Goal: Task Accomplishment & Management: Complete application form

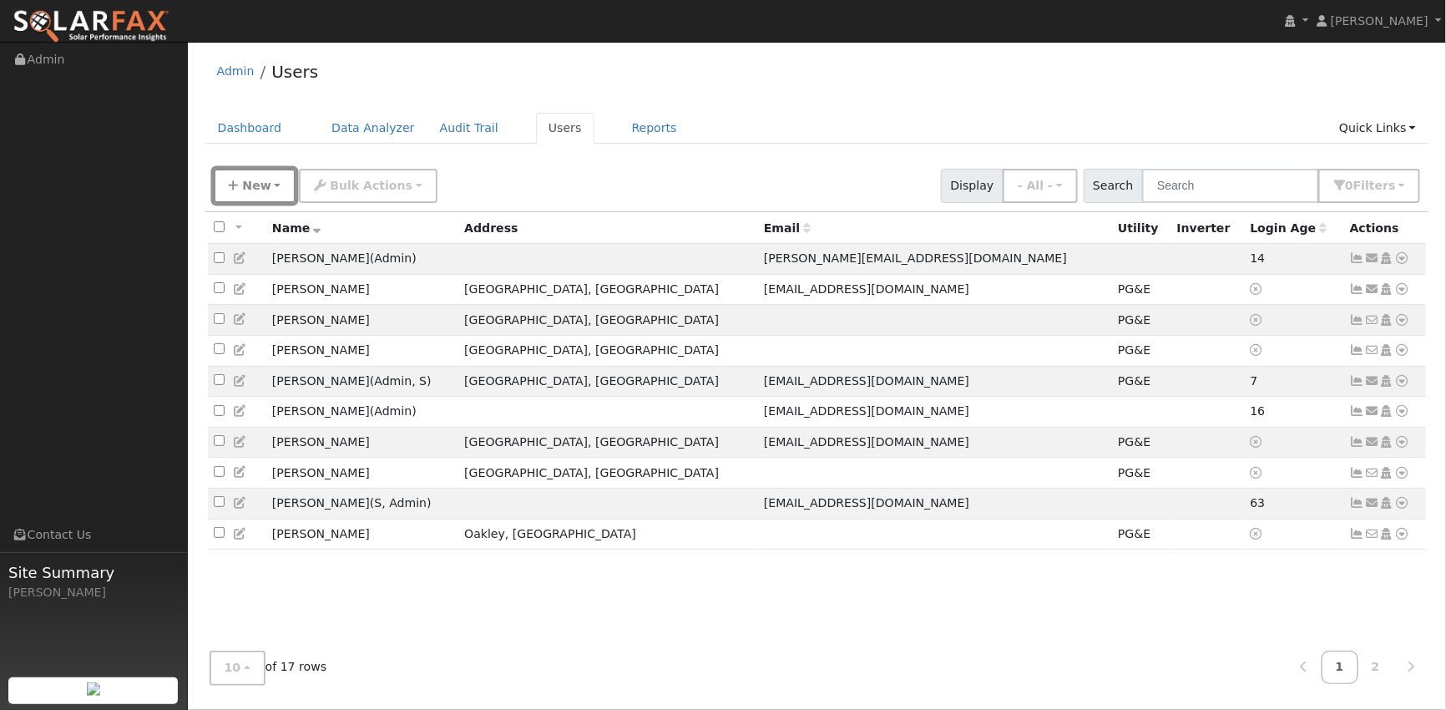
click at [245, 179] on span "New" at bounding box center [256, 185] width 28 height 13
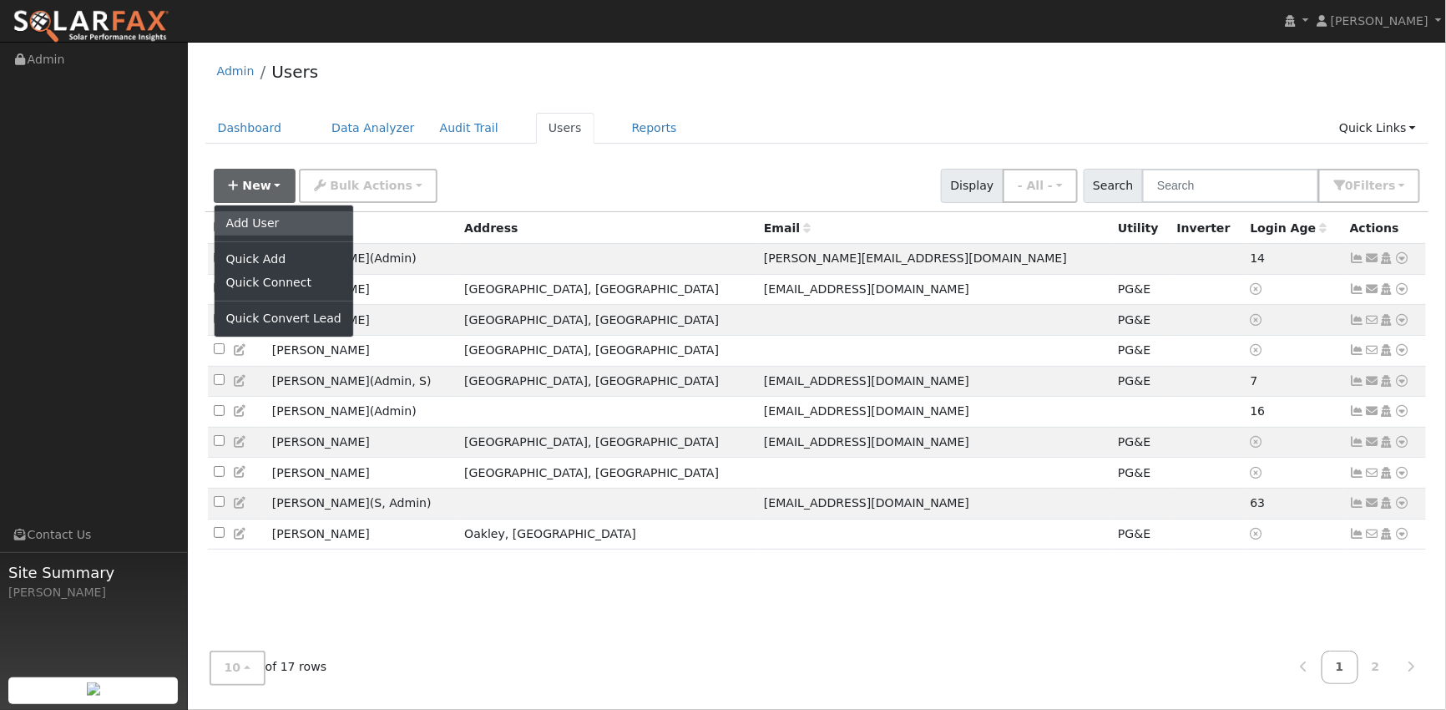
click at [277, 226] on link "Add User" at bounding box center [284, 222] width 139 height 23
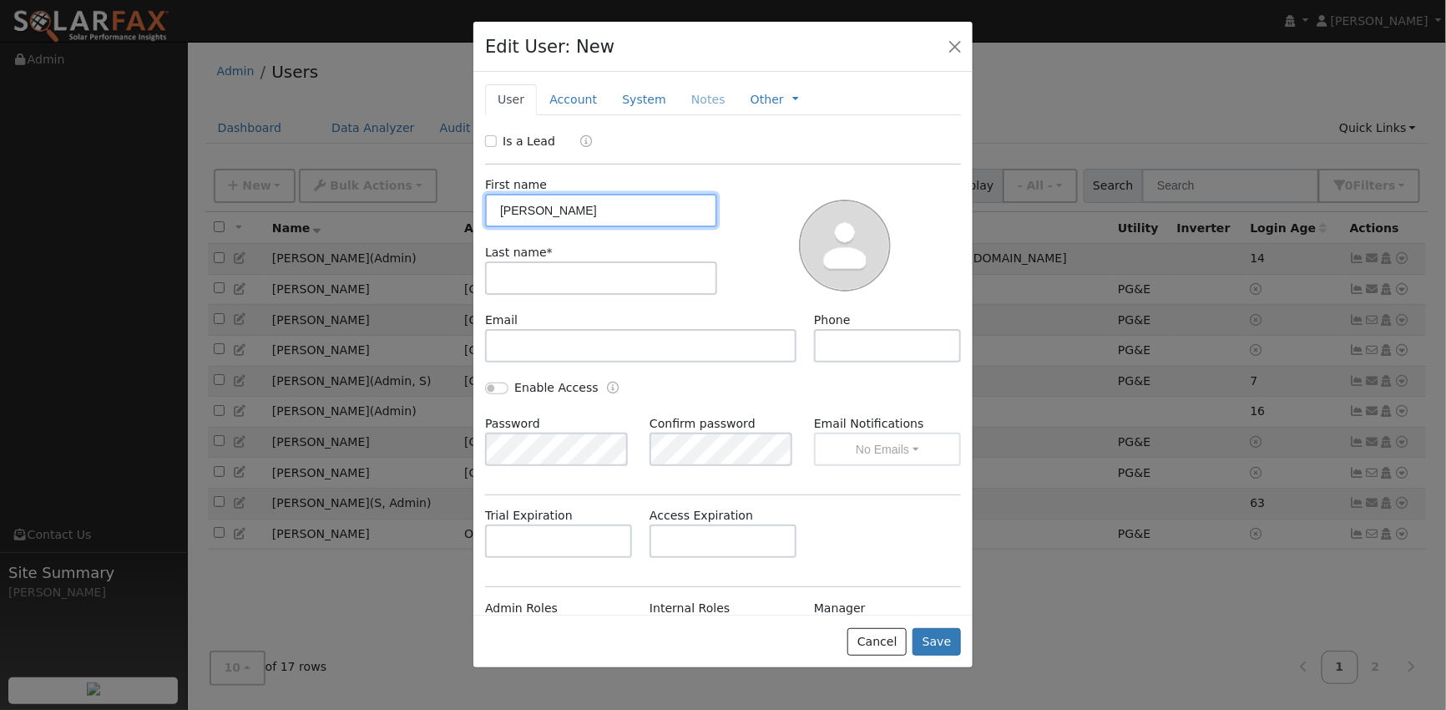
type input "Todd"
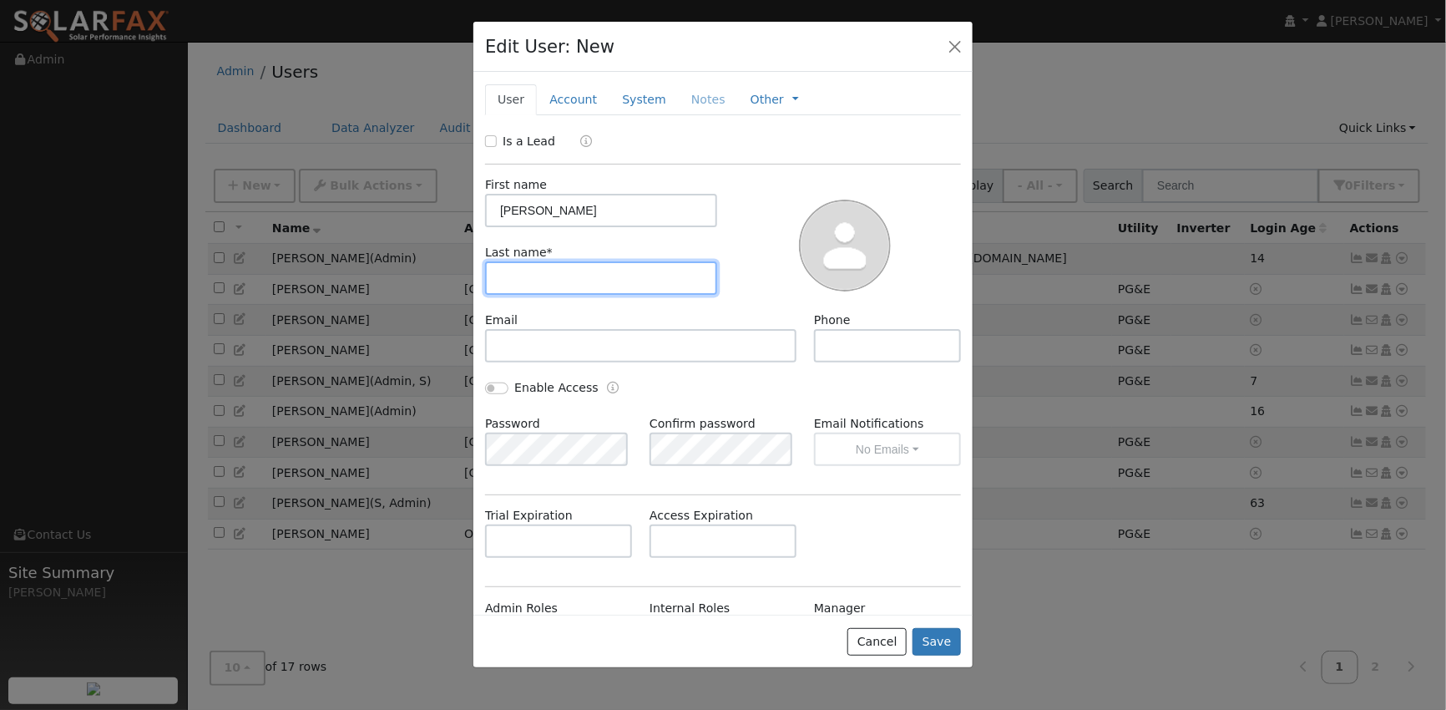
click at [583, 278] on input "text" at bounding box center [601, 277] width 232 height 33
type input "Feldhammer"
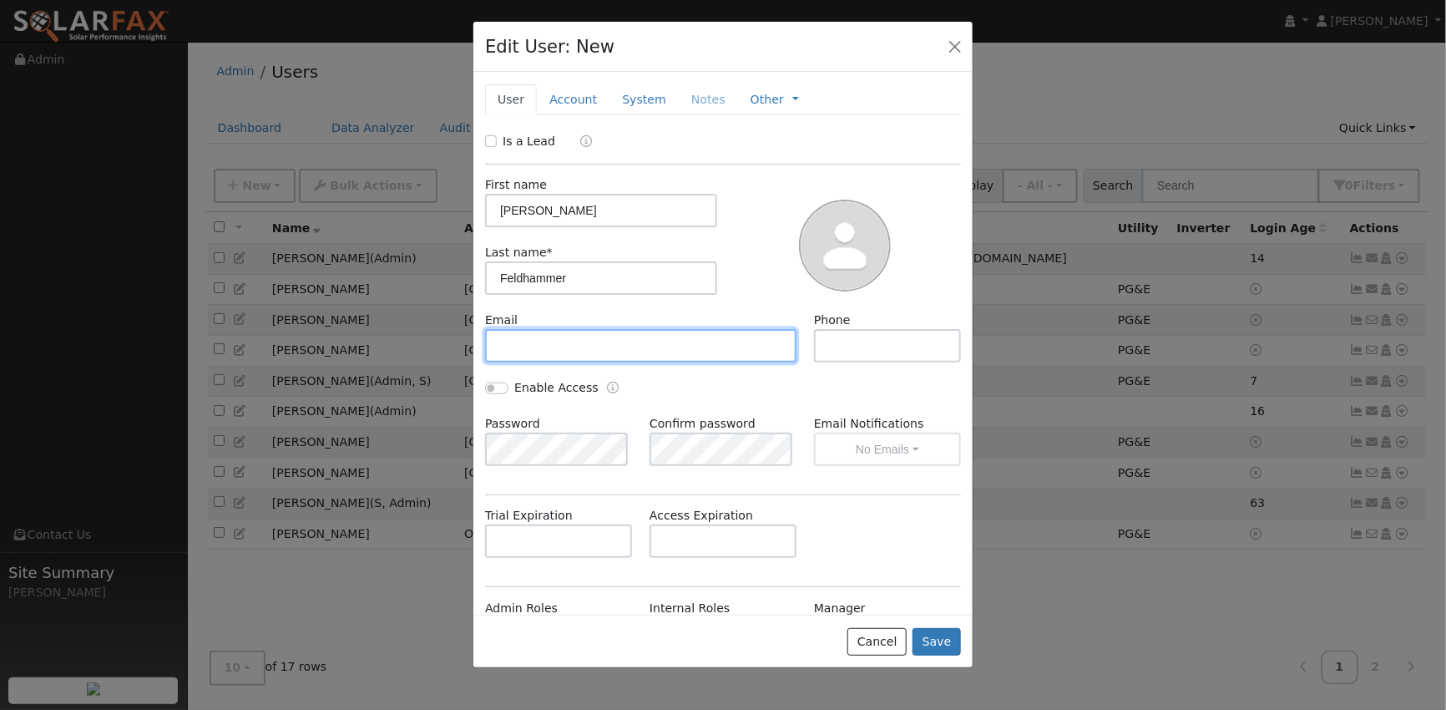
click at [539, 343] on input "text" at bounding box center [640, 345] width 311 height 33
paste input "[EMAIL_ADDRESS][DOMAIN_NAME]"
type input "[EMAIL_ADDRESS][DOMAIN_NAME]"
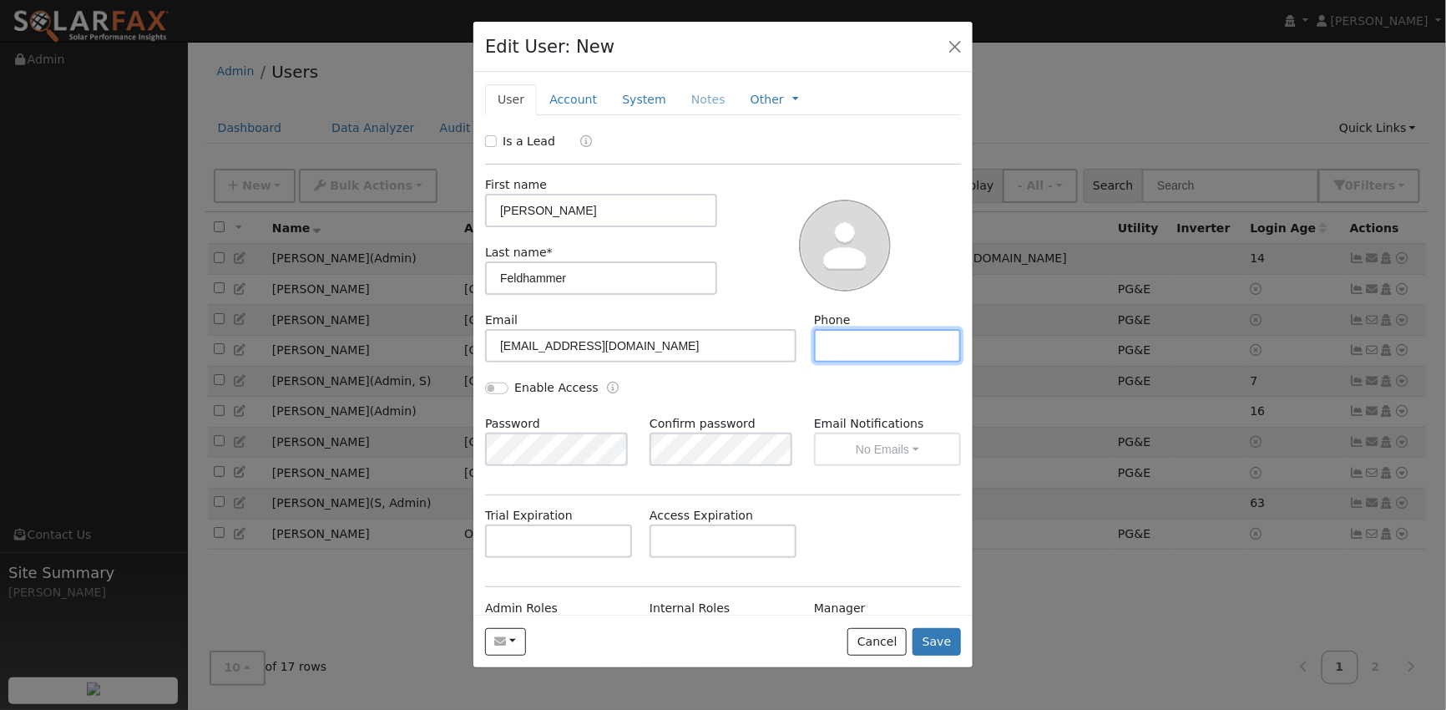
click at [888, 347] on input "text" at bounding box center [887, 345] width 147 height 33
paste input "9258996303"
type input "9258996303"
click at [938, 645] on button "Save" at bounding box center [937, 642] width 48 height 28
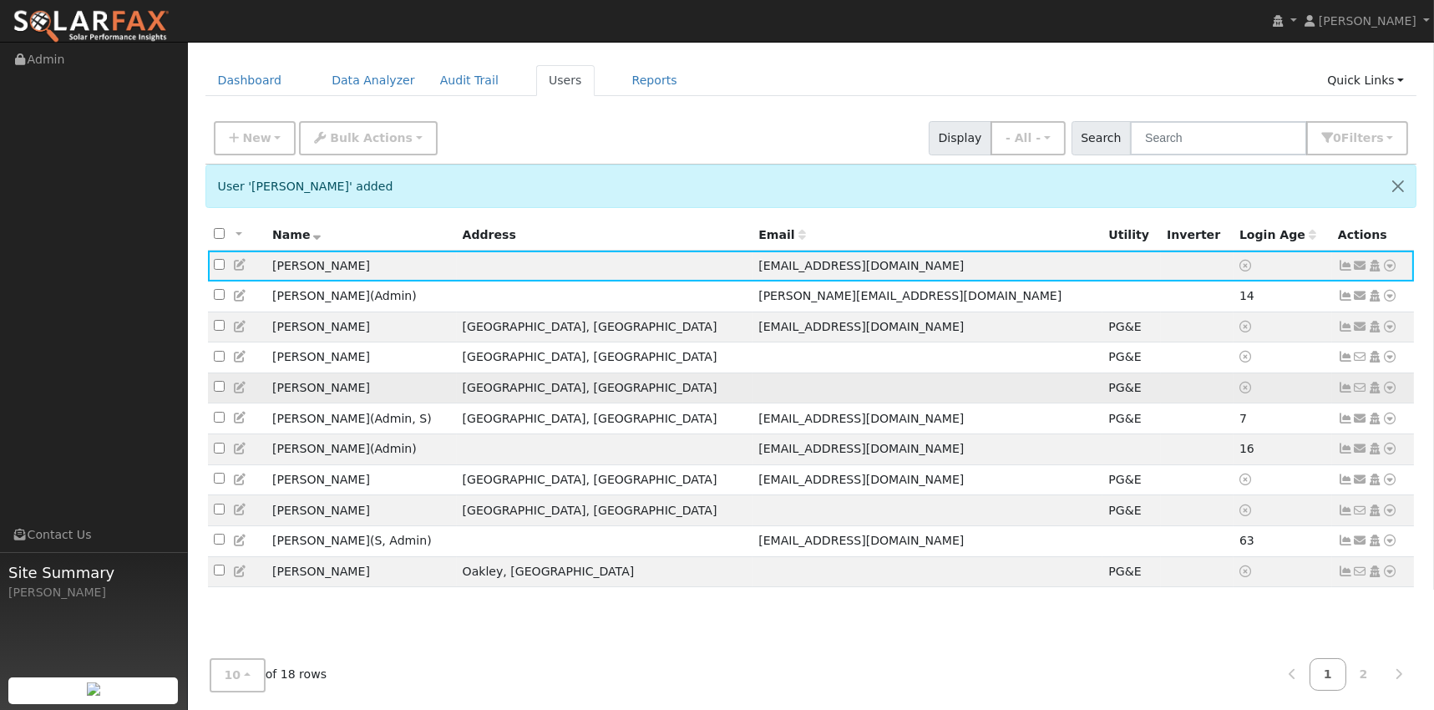
scroll to position [49, 0]
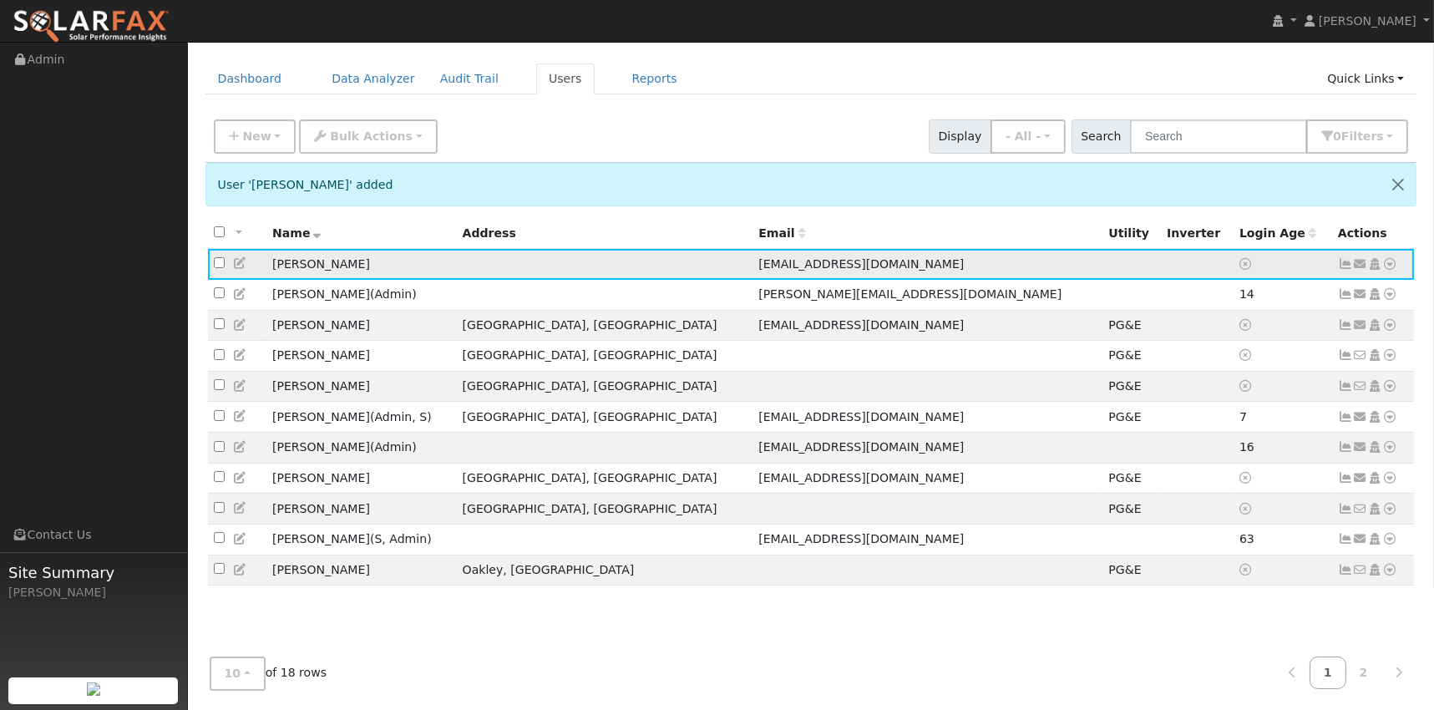
click at [1388, 260] on icon at bounding box center [1390, 264] width 15 height 12
click at [1316, 389] on link "Connect" at bounding box center [1341, 388] width 109 height 23
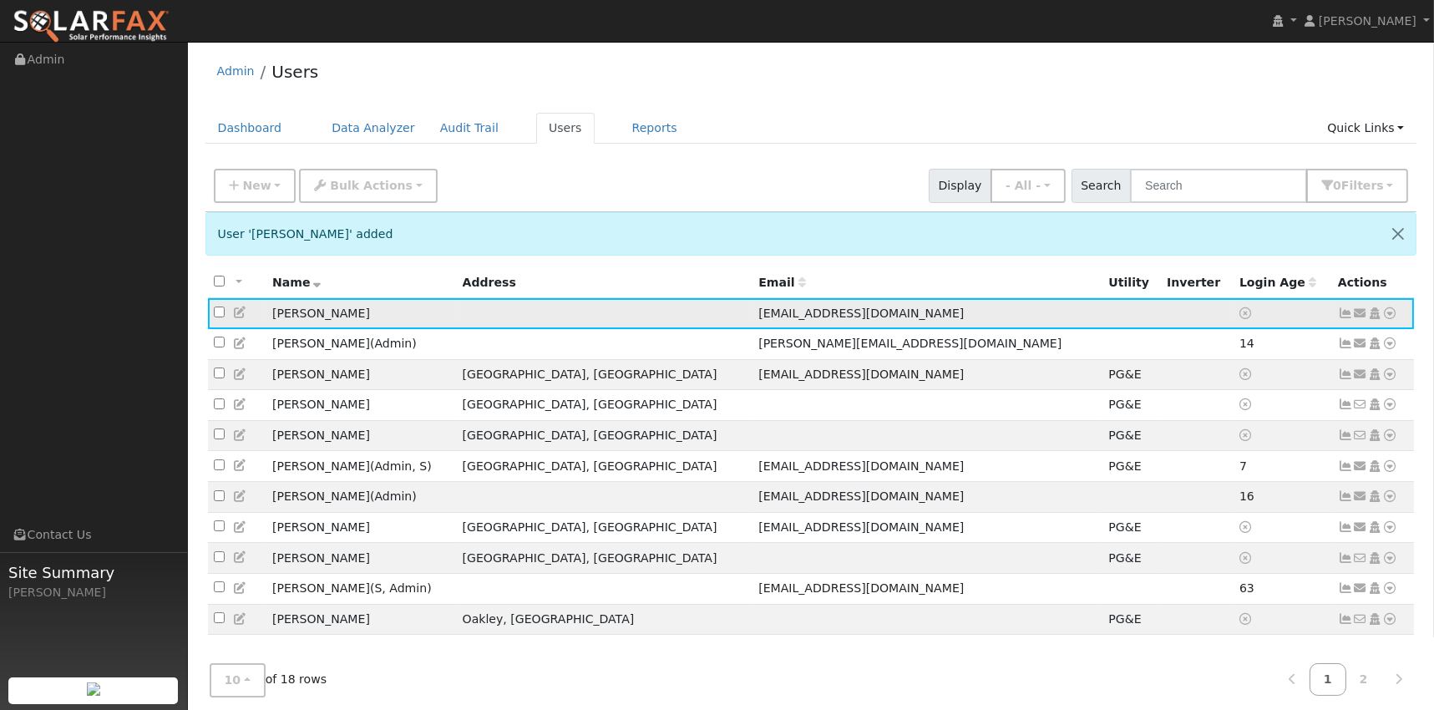
click at [1388, 316] on icon at bounding box center [1390, 313] width 15 height 12
click at [1201, 448] on link "Utility" at bounding box center [1217, 439] width 116 height 23
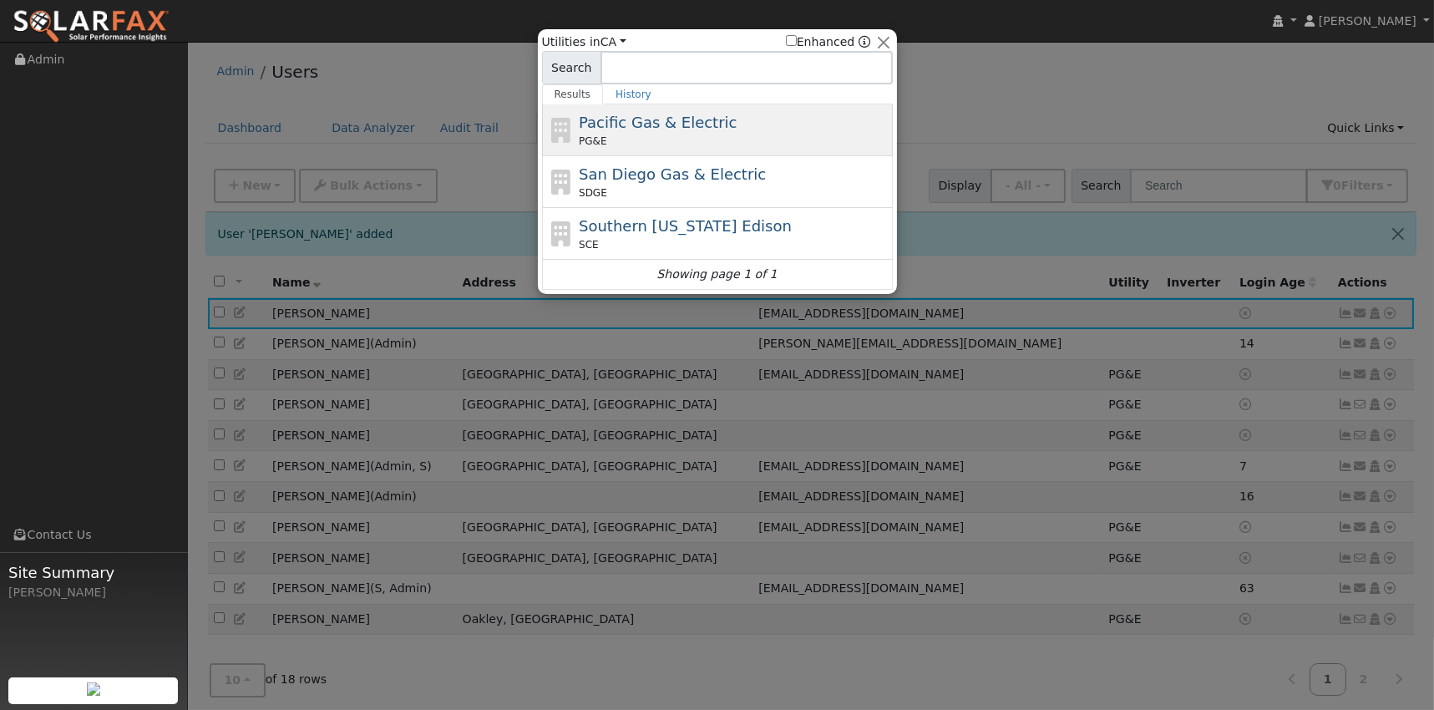
click at [621, 129] on span "Pacific Gas & Electric" at bounding box center [658, 123] width 158 height 18
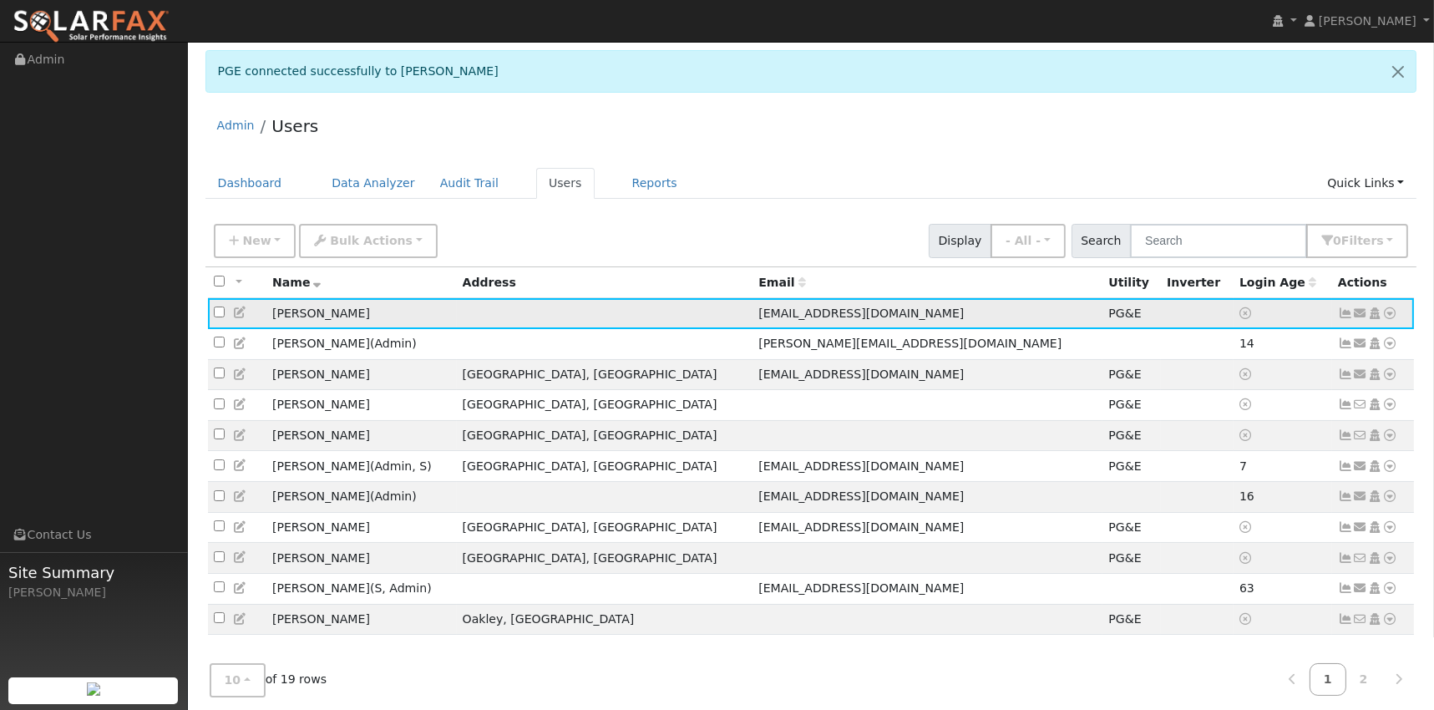
click at [1341, 317] on icon at bounding box center [1345, 313] width 15 height 12
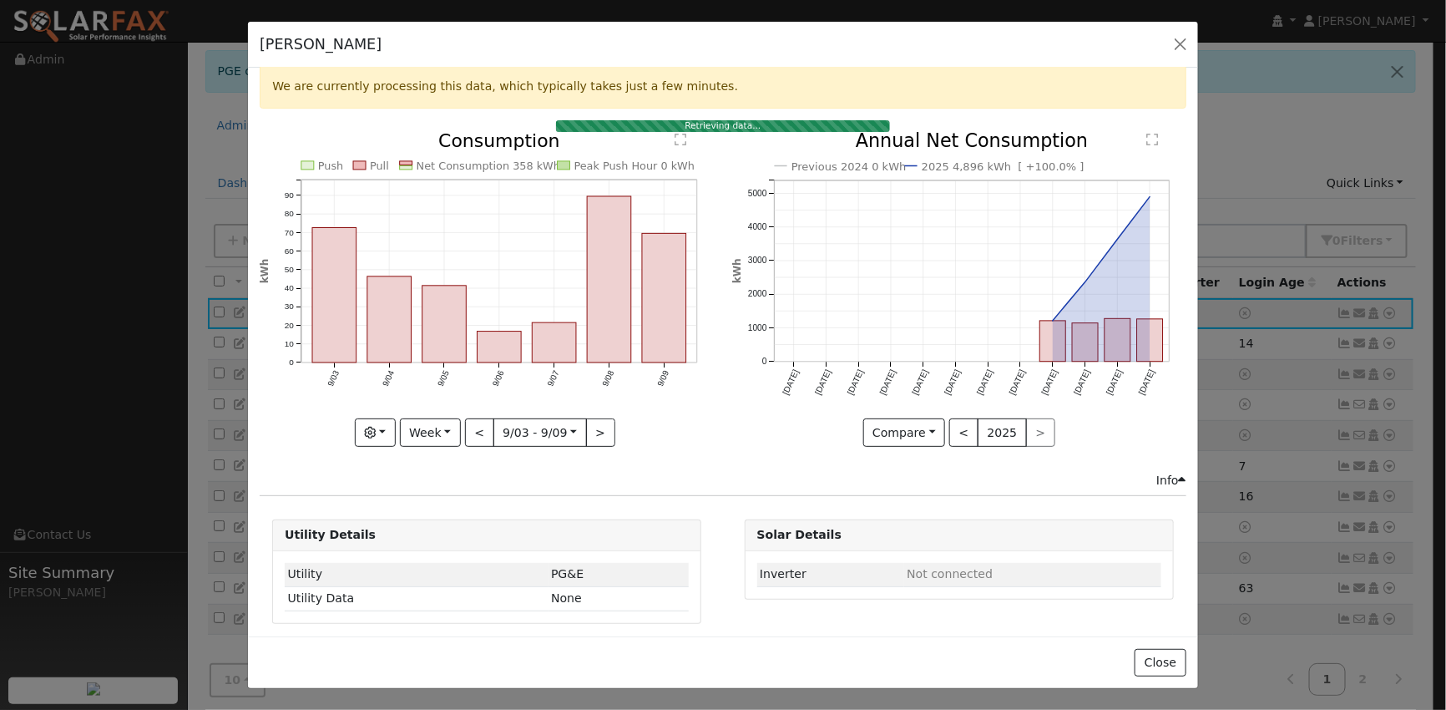
scroll to position [44, 0]
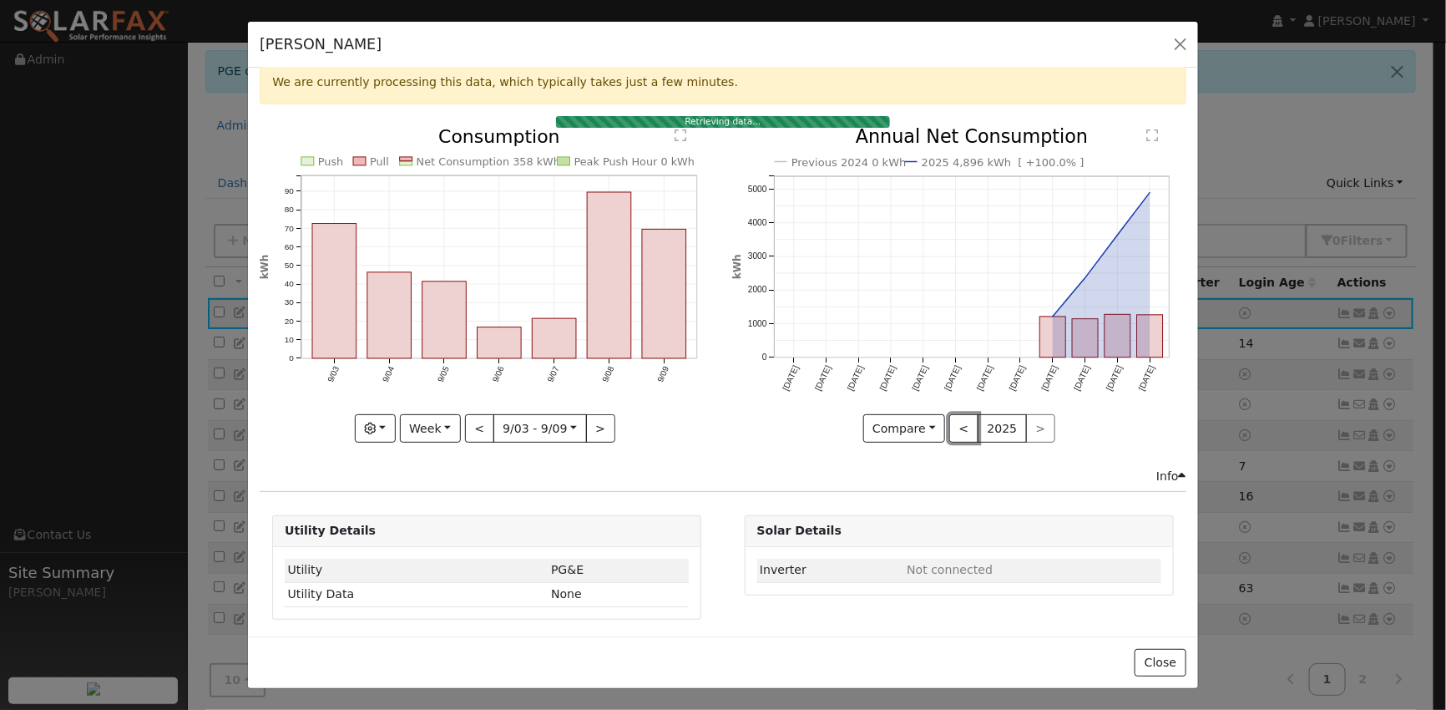
click at [958, 422] on button "<" at bounding box center [963, 428] width 29 height 28
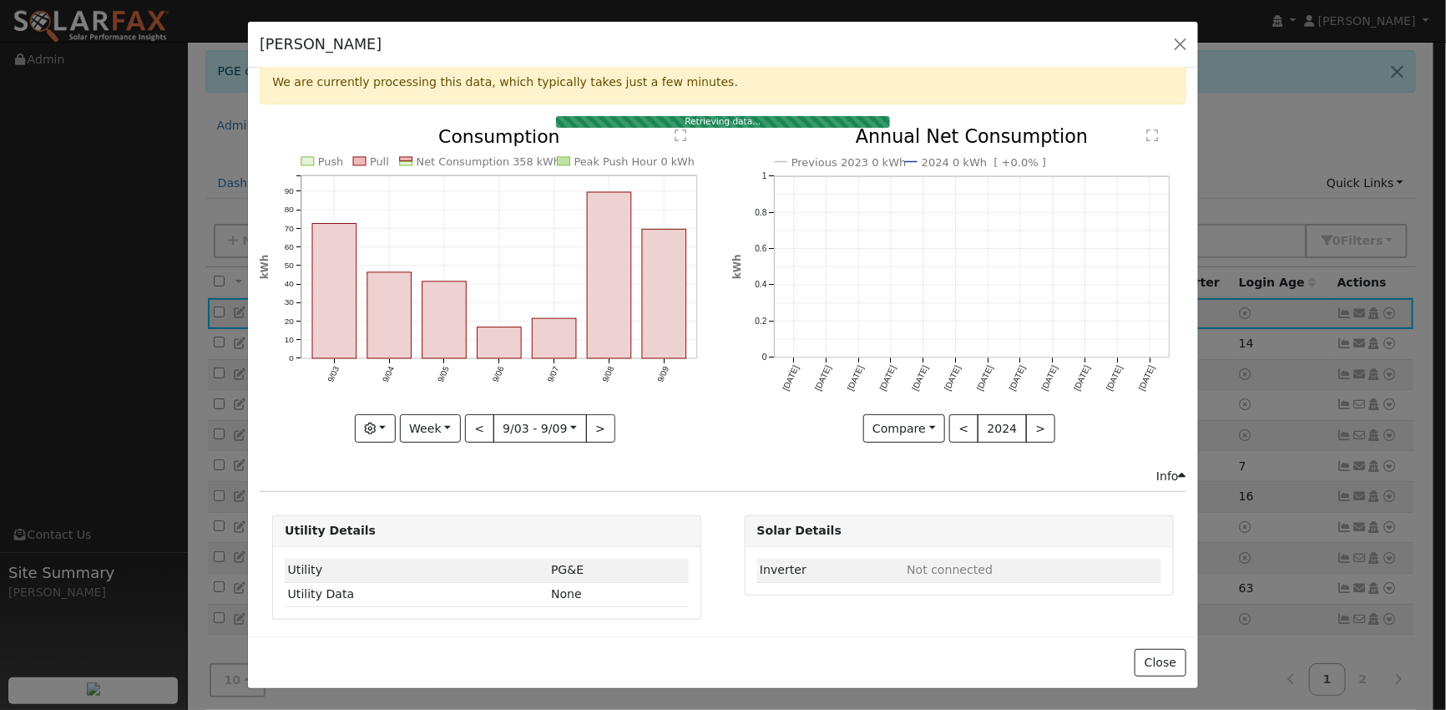
click at [1029, 418] on div at bounding box center [959, 285] width 454 height 315
click at [1026, 418] on button ">" at bounding box center [1040, 428] width 29 height 28
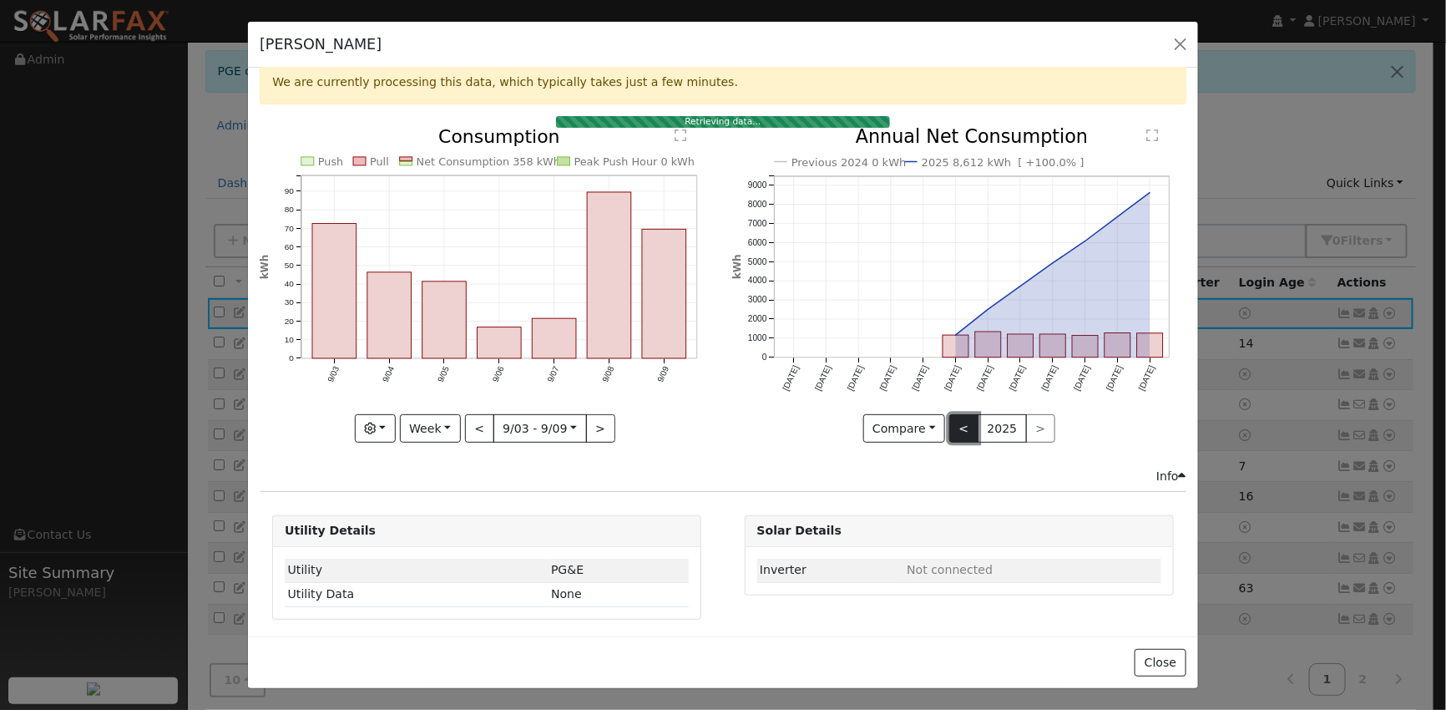
click at [955, 419] on button "<" at bounding box center [963, 428] width 29 height 28
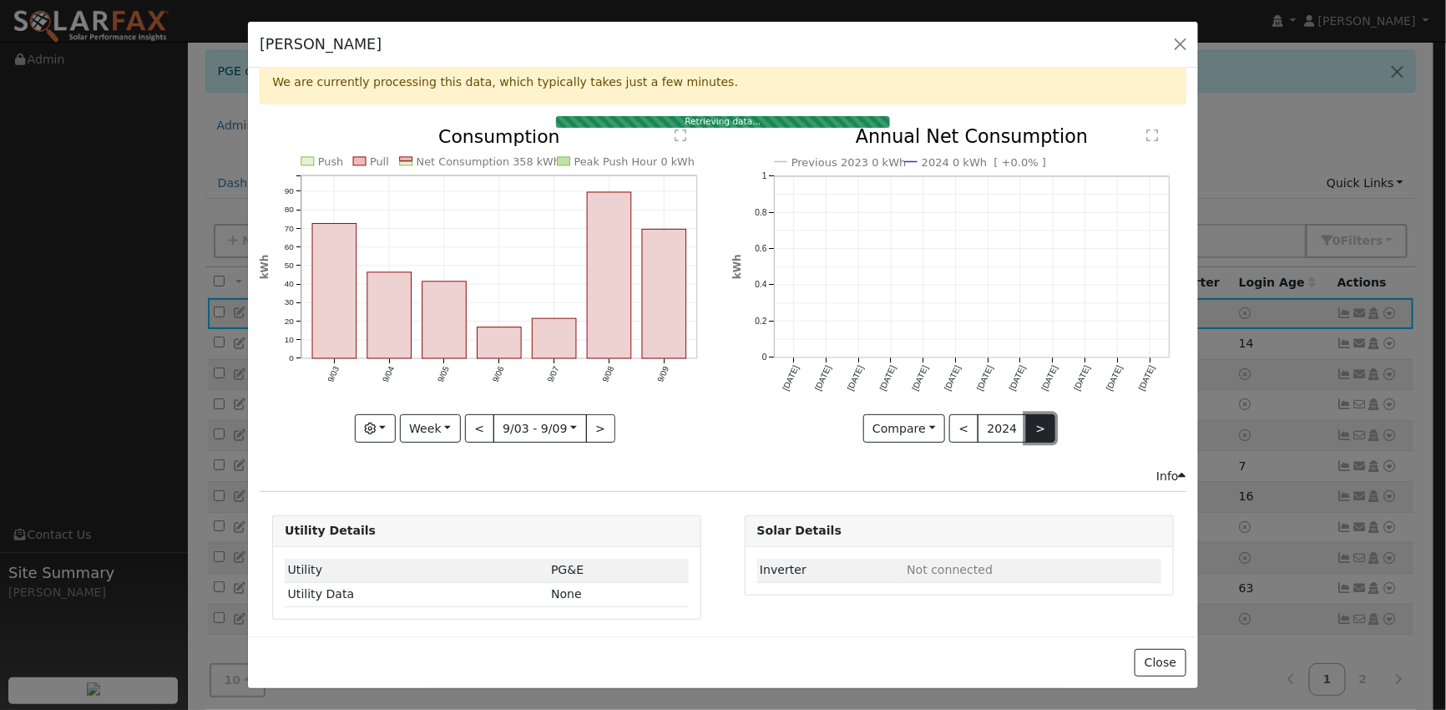
click at [1031, 422] on button ">" at bounding box center [1040, 428] width 29 height 28
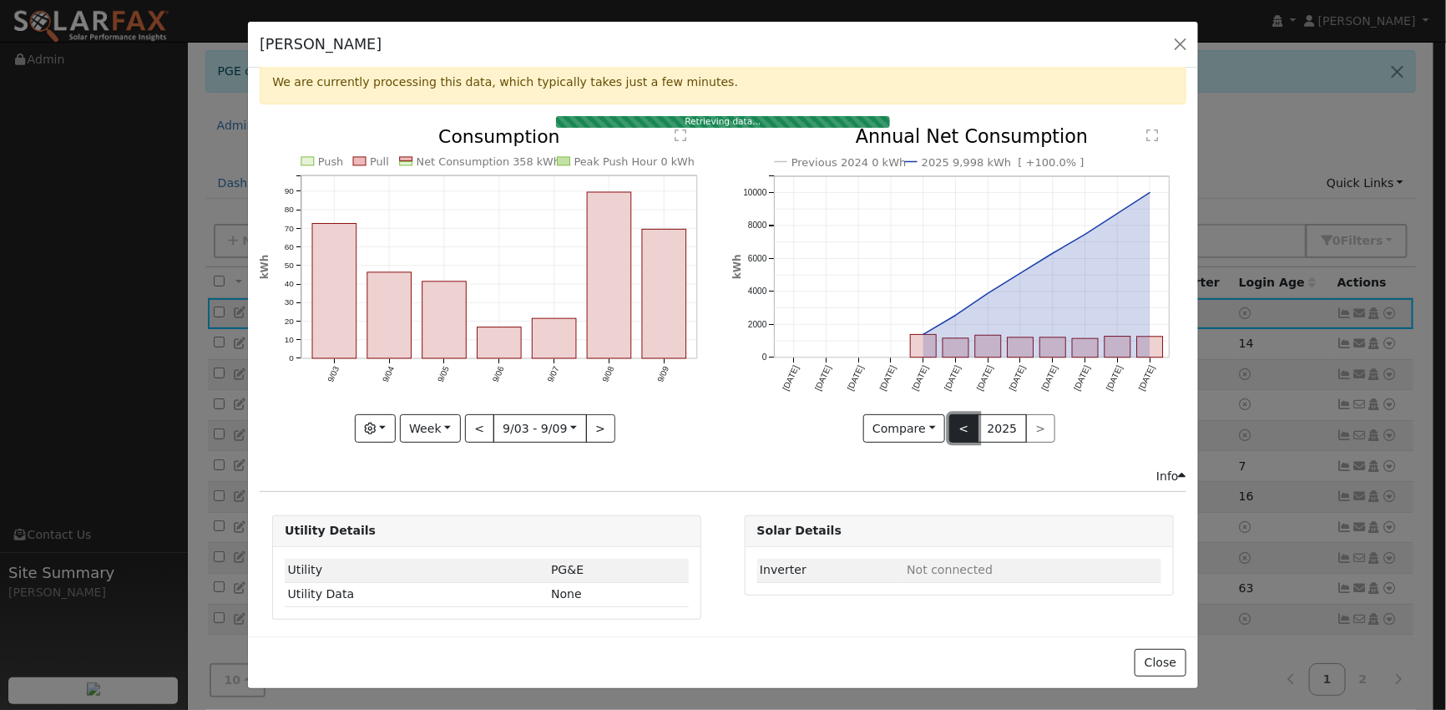
click at [955, 416] on button "<" at bounding box center [963, 428] width 29 height 28
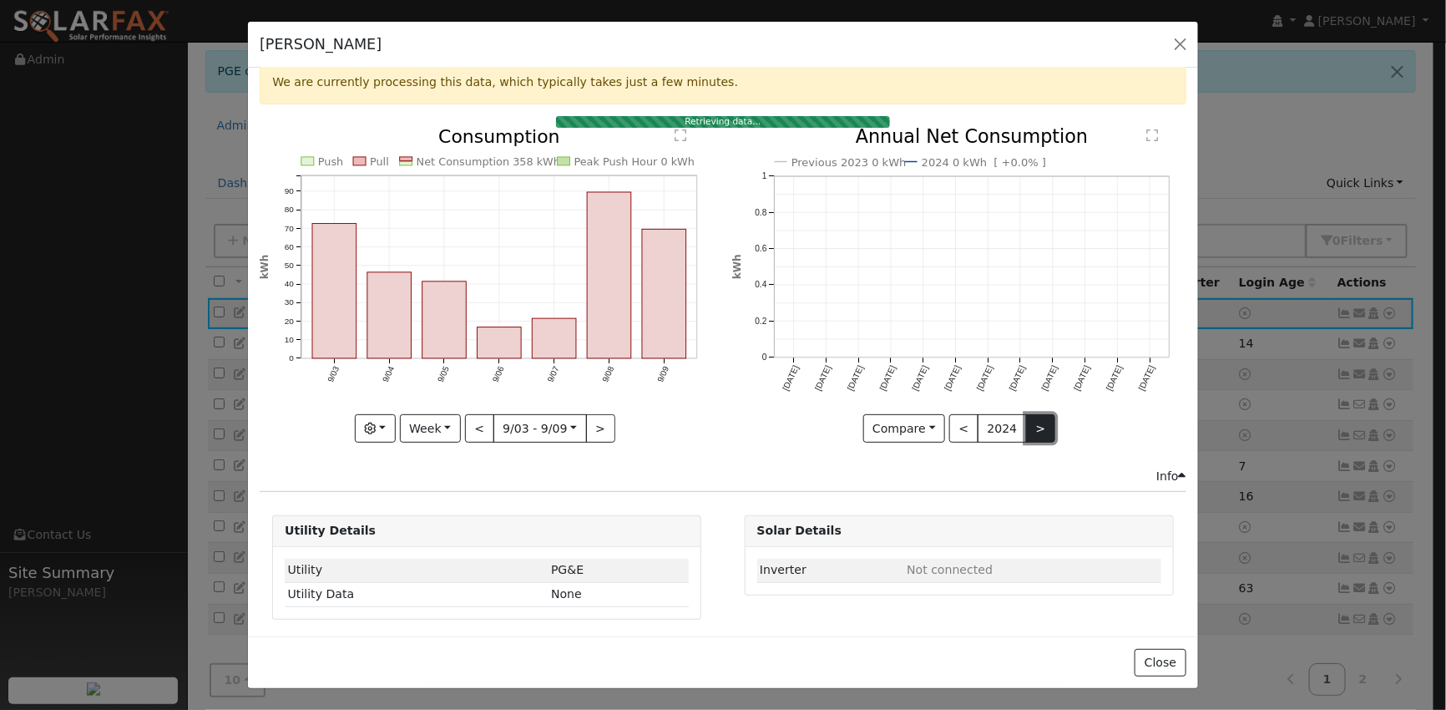
click at [1026, 416] on button ">" at bounding box center [1040, 428] width 29 height 28
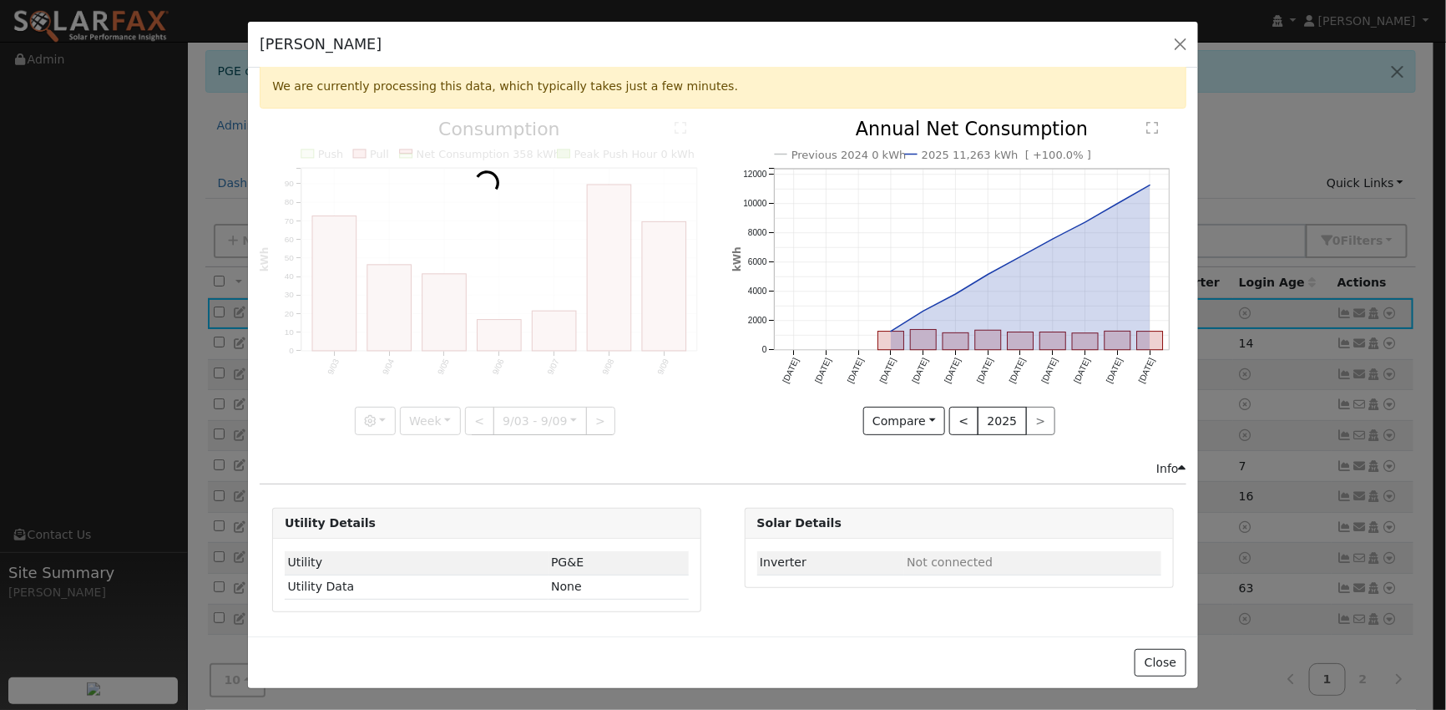
scroll to position [33, 0]
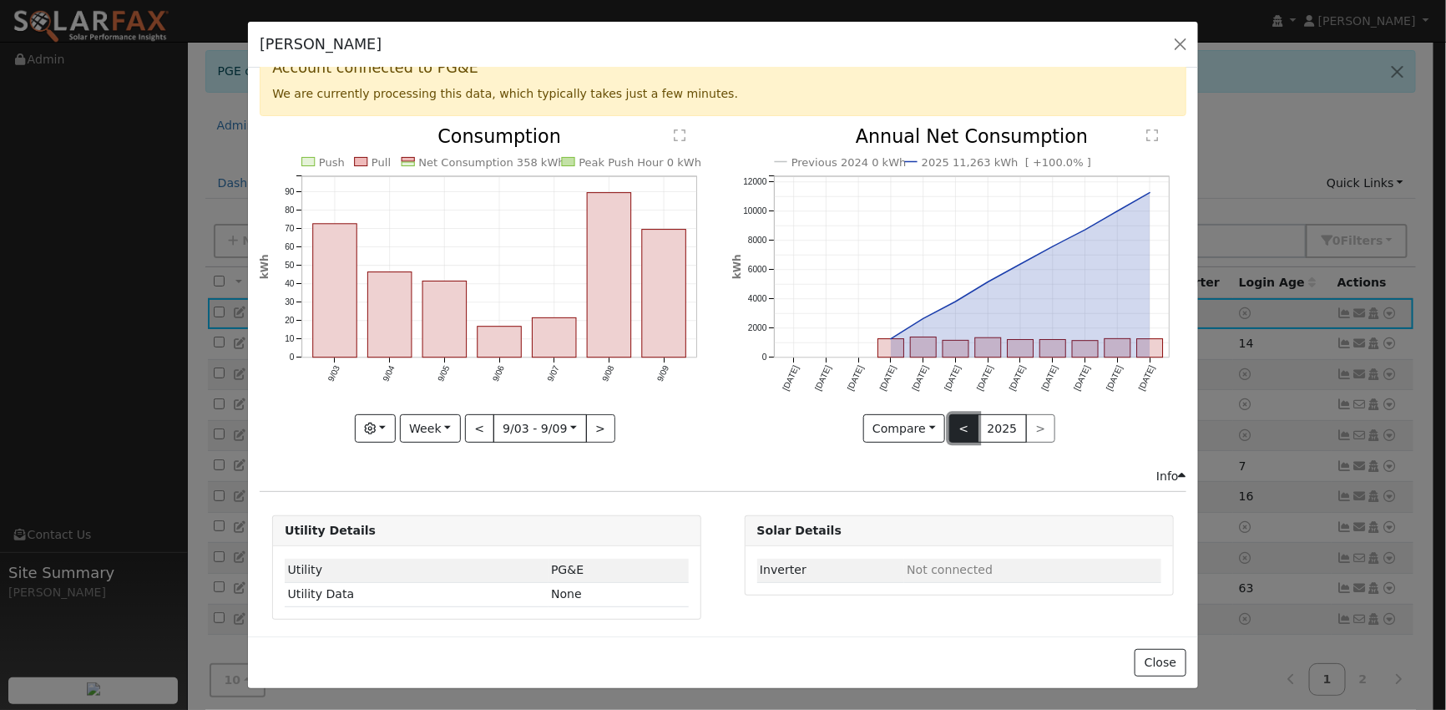
click at [949, 421] on button "<" at bounding box center [963, 428] width 29 height 28
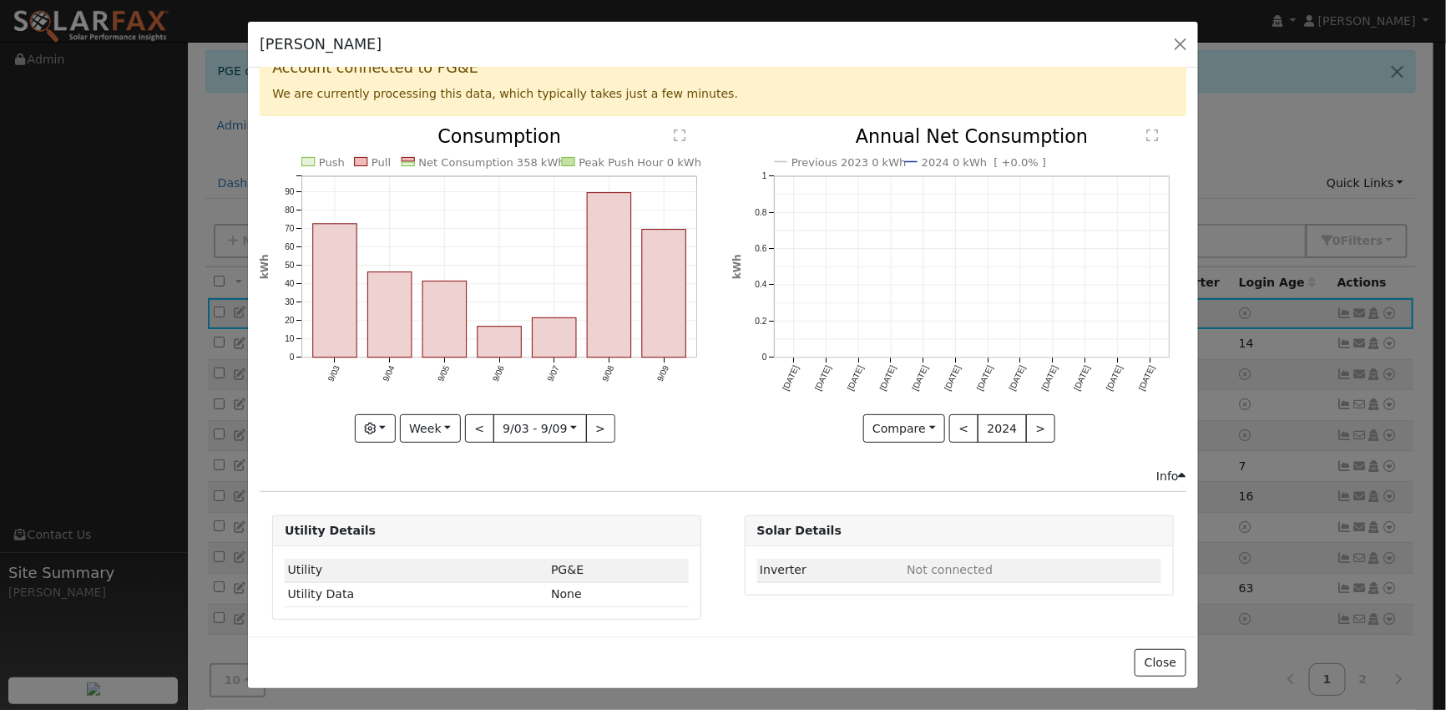
click at [1030, 420] on div at bounding box center [959, 285] width 454 height 315
click at [1027, 421] on button ">" at bounding box center [1040, 428] width 29 height 28
